Goal: Task Accomplishment & Management: Manage account settings

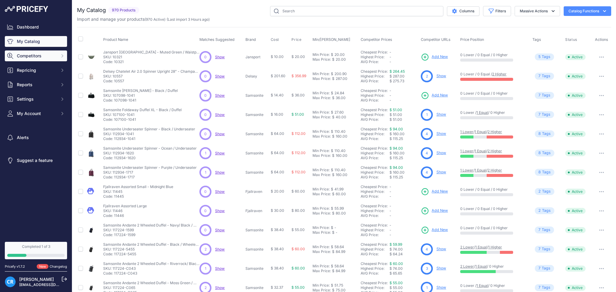
click at [36, 59] on span "Competitors" at bounding box center [36, 56] width 39 height 6
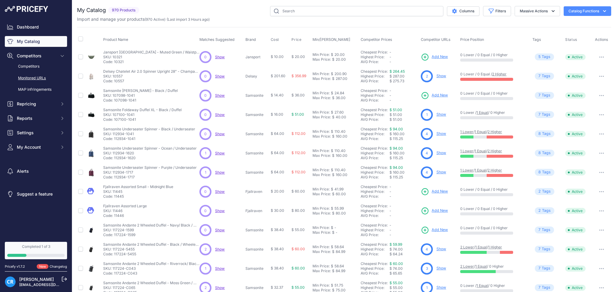
click at [37, 76] on link "Monitored URLs" at bounding box center [36, 78] width 62 height 11
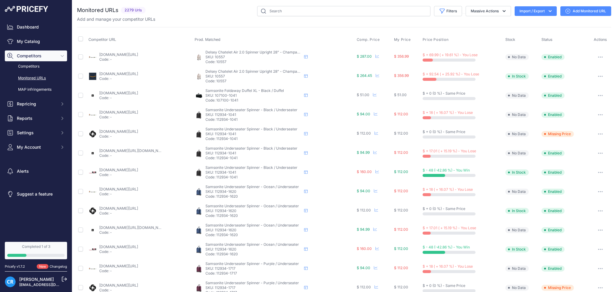
click at [538, 9] on button "Import / Export" at bounding box center [536, 11] width 42 height 10
click at [523, 34] on div "Export" at bounding box center [535, 34] width 48 height 11
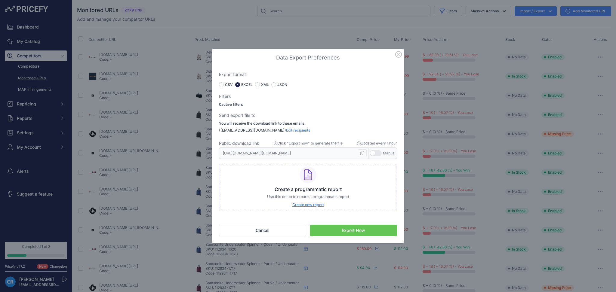
click at [371, 228] on button "Export Now" at bounding box center [353, 230] width 87 height 11
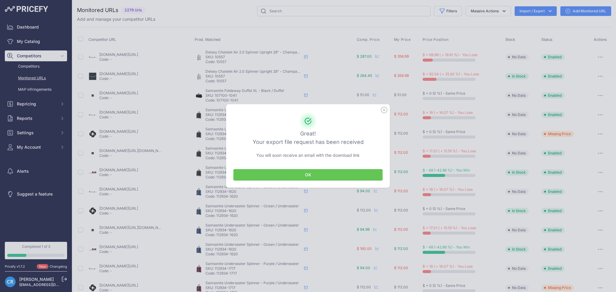
drag, startPoint x: 297, startPoint y: 173, endPoint x: 331, endPoint y: 208, distance: 48.3
click at [297, 171] on button "OK" at bounding box center [307, 174] width 149 height 11
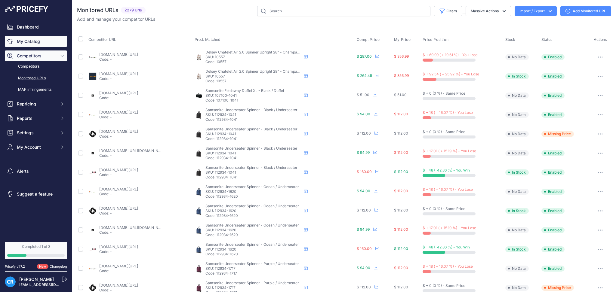
click at [49, 40] on link "My Catalog" at bounding box center [36, 41] width 62 height 11
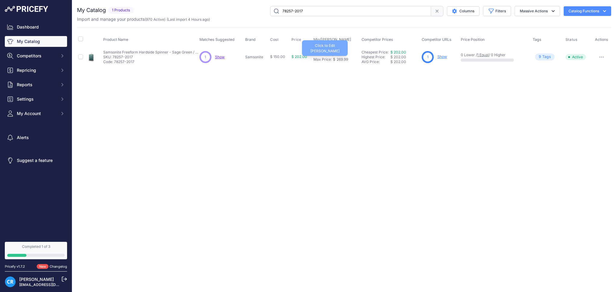
click at [342, 59] on div "269.99" at bounding box center [341, 59] width 13 height 5
click at [321, 60] on input "269.99" at bounding box center [328, 60] width 30 height 10
type input "299.99"
click at [337, 53] on div "186.29" at bounding box center [340, 54] width 12 height 5
type input "206.99"
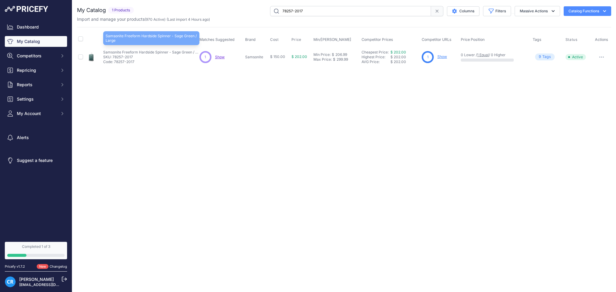
drag, startPoint x: 102, startPoint y: 52, endPoint x: 169, endPoint y: 52, distance: 66.8
click at [169, 52] on td "Samsonite Freeform Hardside Spinner - Sage Green / Large Samsonite Freeform Har…" at bounding box center [150, 57] width 96 height 20
copy p "Samsonite Freeform Hardside Spinner"
drag, startPoint x: 313, startPoint y: 12, endPoint x: 248, endPoint y: 10, distance: 65.6
click at [248, 10] on div "78257-2017 Columns Filters Status All Status Only Enabled Only Disabled" at bounding box center [373, 11] width 475 height 10
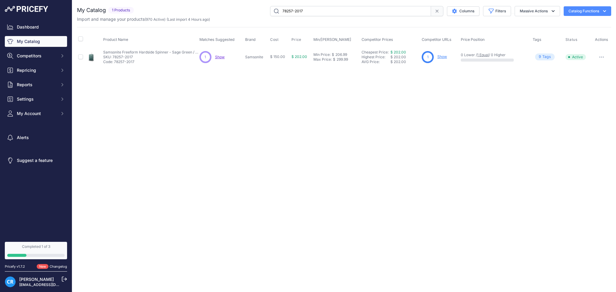
paste input "Samsonite Freeform Hardside Spinner"
type input "Samsonite Freeform Hardside Spinner"
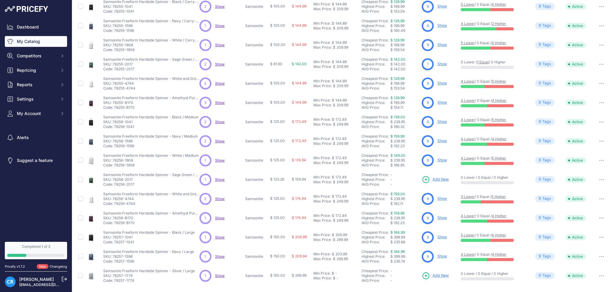
scroll to position [69, 0]
